Goal: Navigation & Orientation: Find specific page/section

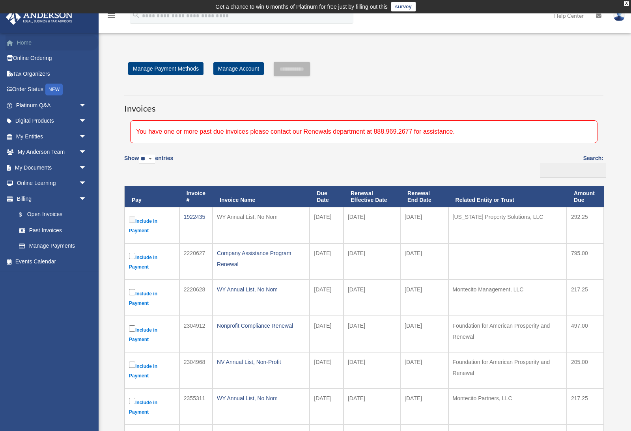
click at [29, 41] on link "Home" at bounding box center [52, 43] width 93 height 16
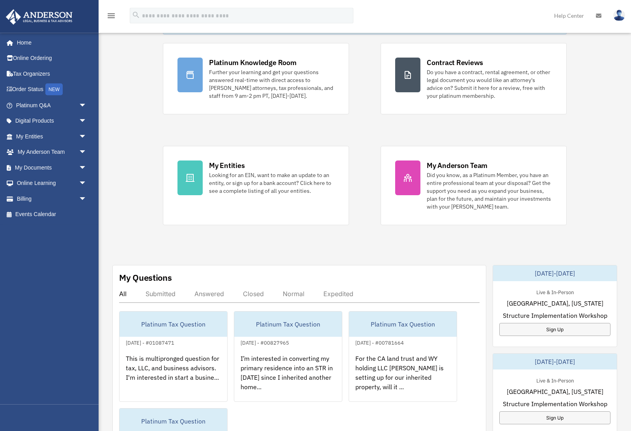
scroll to position [60, 0]
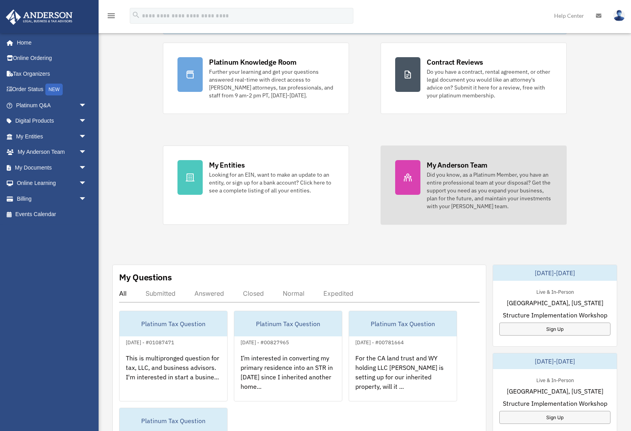
click at [412, 183] on div at bounding box center [407, 177] width 25 height 35
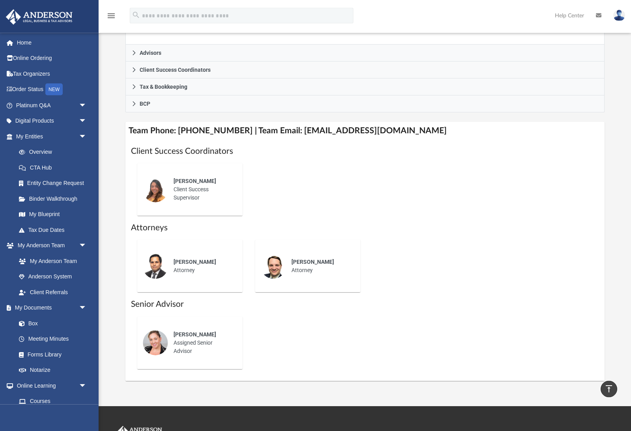
scroll to position [237, 0]
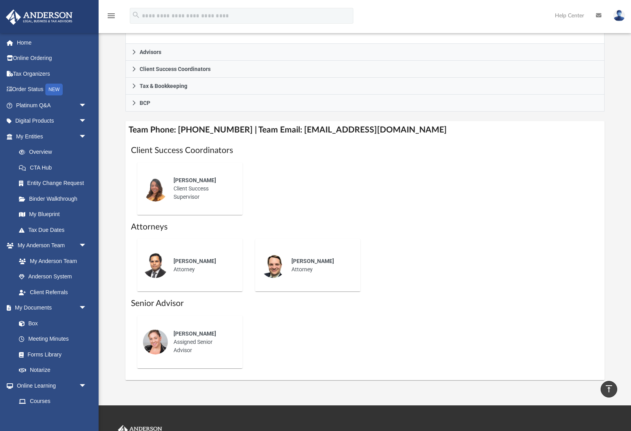
click at [178, 196] on div "Alex Gomez Client Success Supervisor" at bounding box center [202, 189] width 69 height 36
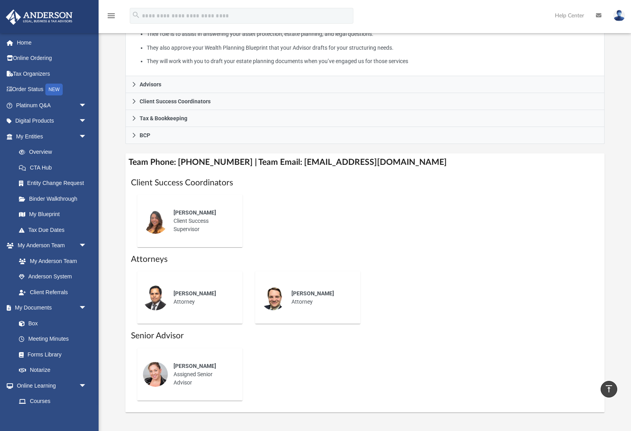
scroll to position [0, 0]
click at [34, 133] on link "My Entities arrow_drop_down" at bounding box center [52, 137] width 93 height 16
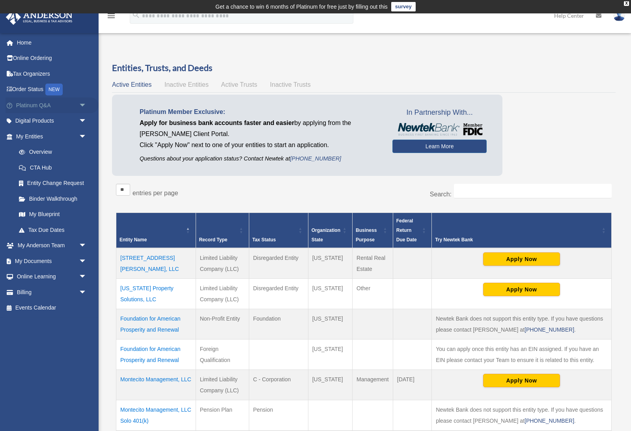
click at [79, 110] on span "arrow_drop_down" at bounding box center [87, 105] width 16 height 16
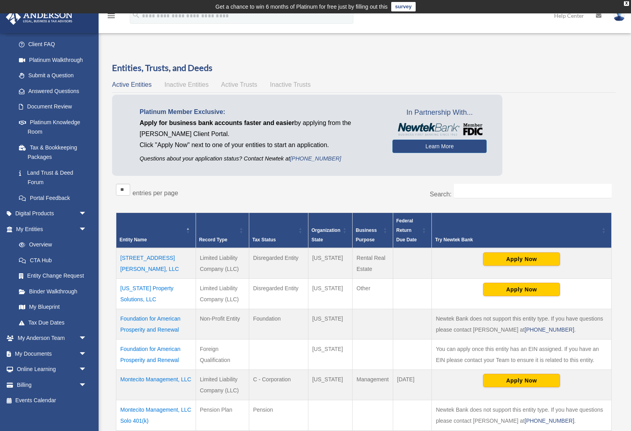
scroll to position [76, 0]
click at [81, 214] on span "arrow_drop_down" at bounding box center [87, 214] width 16 height 16
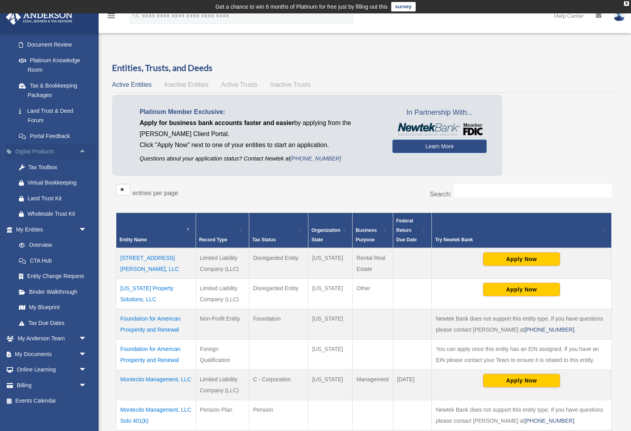
scroll to position [138, 0]
click at [87, 333] on span "arrow_drop_down" at bounding box center [87, 340] width 16 height 16
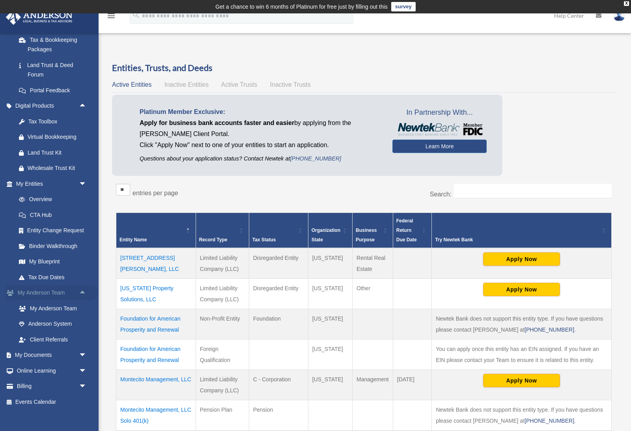
scroll to position [184, 0]
click at [85, 348] on span "arrow_drop_down" at bounding box center [87, 356] width 16 height 16
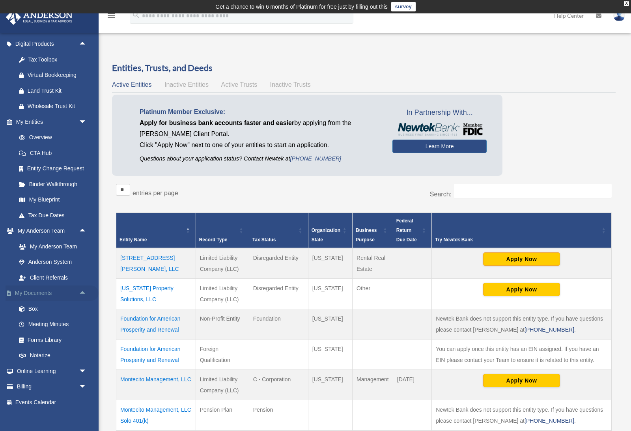
scroll to position [245, 0]
click at [313, 321] on td "Nevada" at bounding box center [330, 324] width 44 height 30
click at [88, 380] on span "arrow_drop_down" at bounding box center [87, 388] width 16 height 16
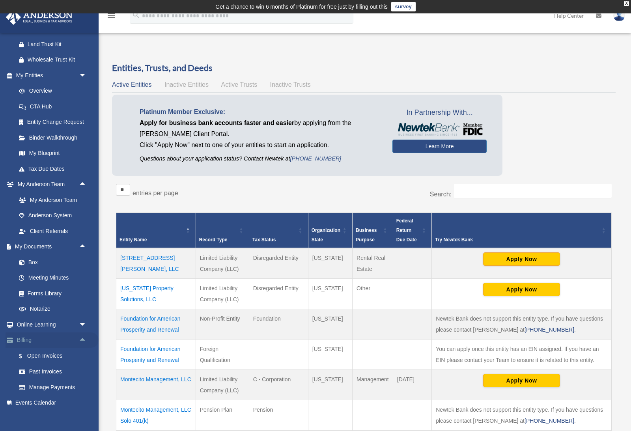
scroll to position [292, 0]
click at [66, 383] on link "Manage Payments" at bounding box center [55, 388] width 88 height 16
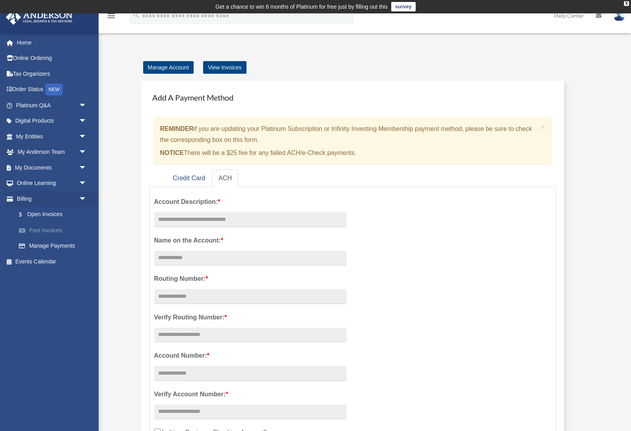
click at [57, 229] on link "Past Invoices" at bounding box center [55, 230] width 88 height 16
click at [54, 213] on link "$ Open Invoices" at bounding box center [55, 215] width 88 height 16
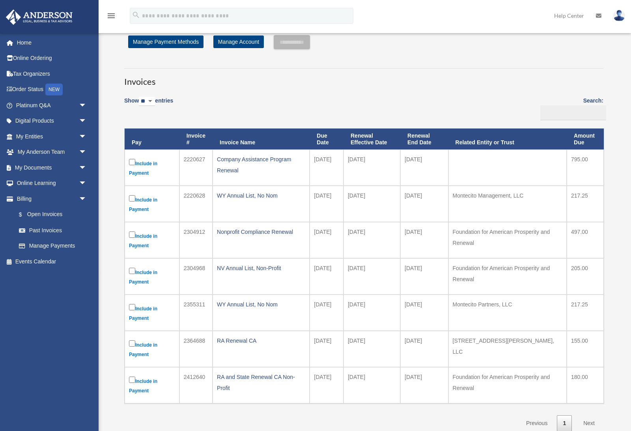
scroll to position [13, 0]
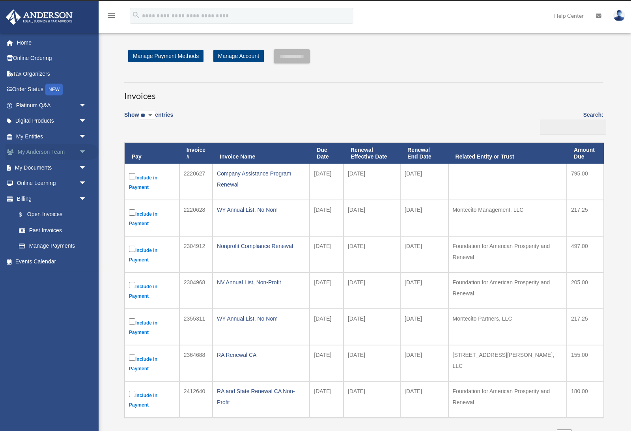
click at [79, 153] on span "arrow_drop_down" at bounding box center [87, 152] width 16 height 16
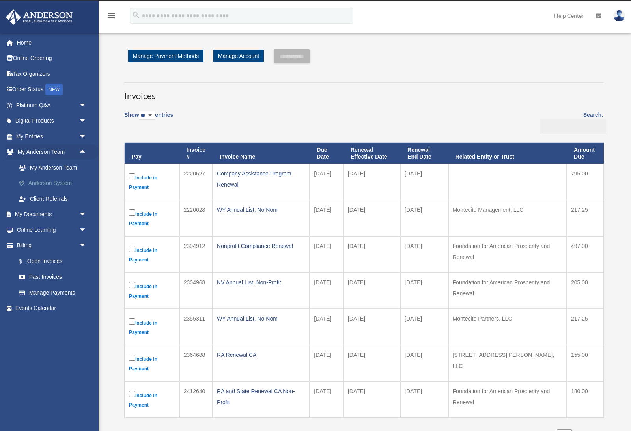
click at [66, 175] on link "Anderson System" at bounding box center [55, 183] width 88 height 16
click at [71, 162] on link "My Anderson Team" at bounding box center [55, 168] width 88 height 16
